Goal: Information Seeking & Learning: Find specific fact

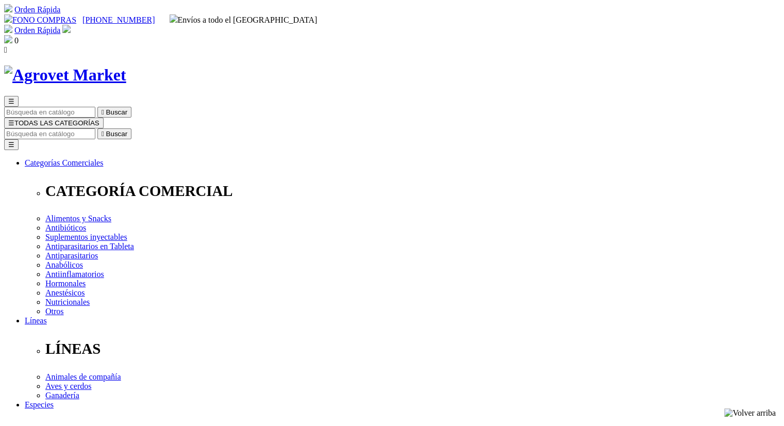
click at [95, 128] on input "Buscar" at bounding box center [49, 133] width 91 height 11
click at [154, 128] on input "ti" at bounding box center [108, 133] width 91 height 11
type input "i"
type input "tilodos"
click at [156, 128] on button " Buscar" at bounding box center [173, 133] width 34 height 11
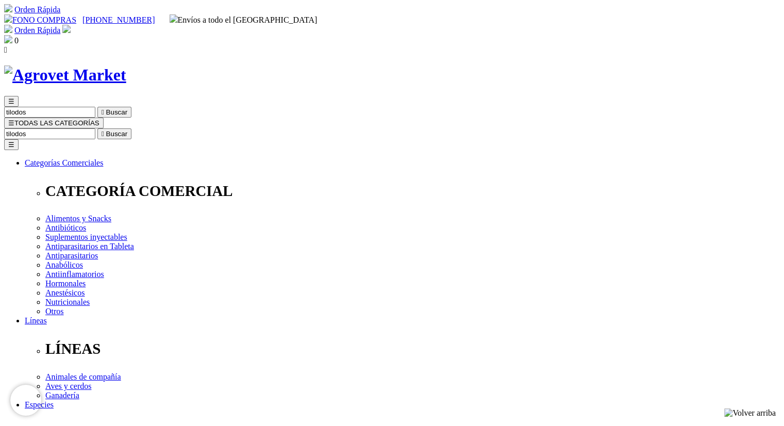
click at [95, 128] on input "tilodos" at bounding box center [49, 133] width 91 height 11
drag, startPoint x: 570, startPoint y: 49, endPoint x: 619, endPoint y: 50, distance: 48.5
click at [619, 96] on div "☰ tilodos  Buscar ☰ TODAS LAS CATEGORÍAS tilodos  Buscar Toggle navigation ☰ …" at bounding box center [392, 420] width 776 height 648
type input "tylo"
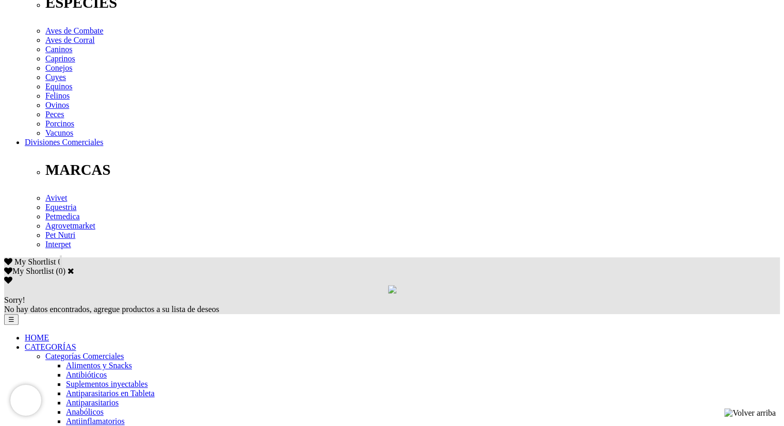
scroll to position [451, 0]
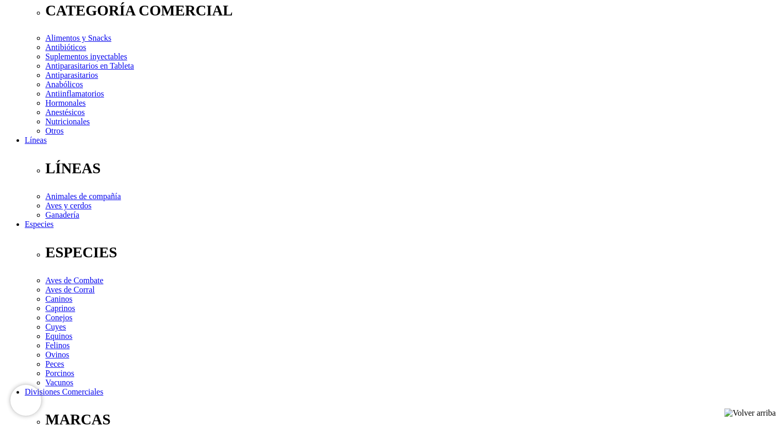
scroll to position [0, 0]
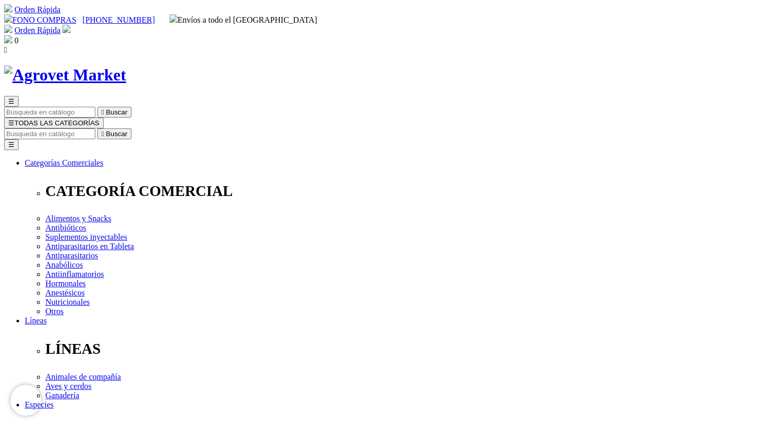
click at [126, 65] on img at bounding box center [65, 74] width 122 height 19
click at [95, 128] on input "Buscar" at bounding box center [49, 133] width 91 height 11
type input "investigacion"
click at [156, 128] on button " Buscar" at bounding box center [173, 133] width 34 height 11
drag, startPoint x: 546, startPoint y: 51, endPoint x: 598, endPoint y: 54, distance: 52.2
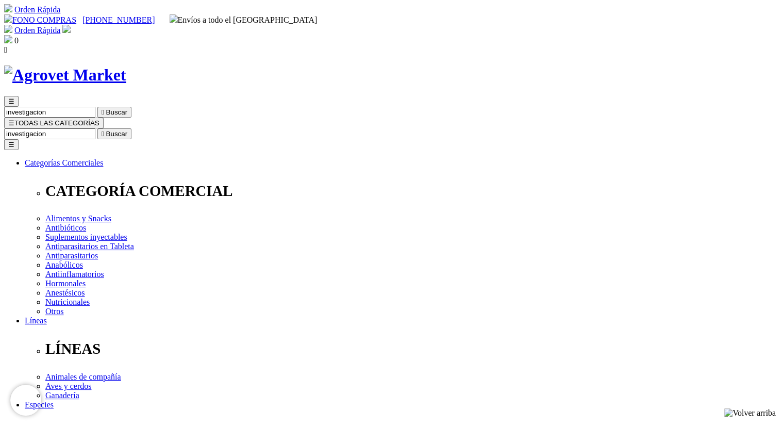
click at [598, 128] on form "investigacion  Buscar" at bounding box center [392, 133] width 776 height 11
click at [666, 69] on div "☰ investigacion  Buscar ☰ TODAS LAS CATEGORÍAS  Buscar Toggle navigation ☰ Ca…" at bounding box center [392, 404] width 776 height 678
